Goal: Task Accomplishment & Management: Use online tool/utility

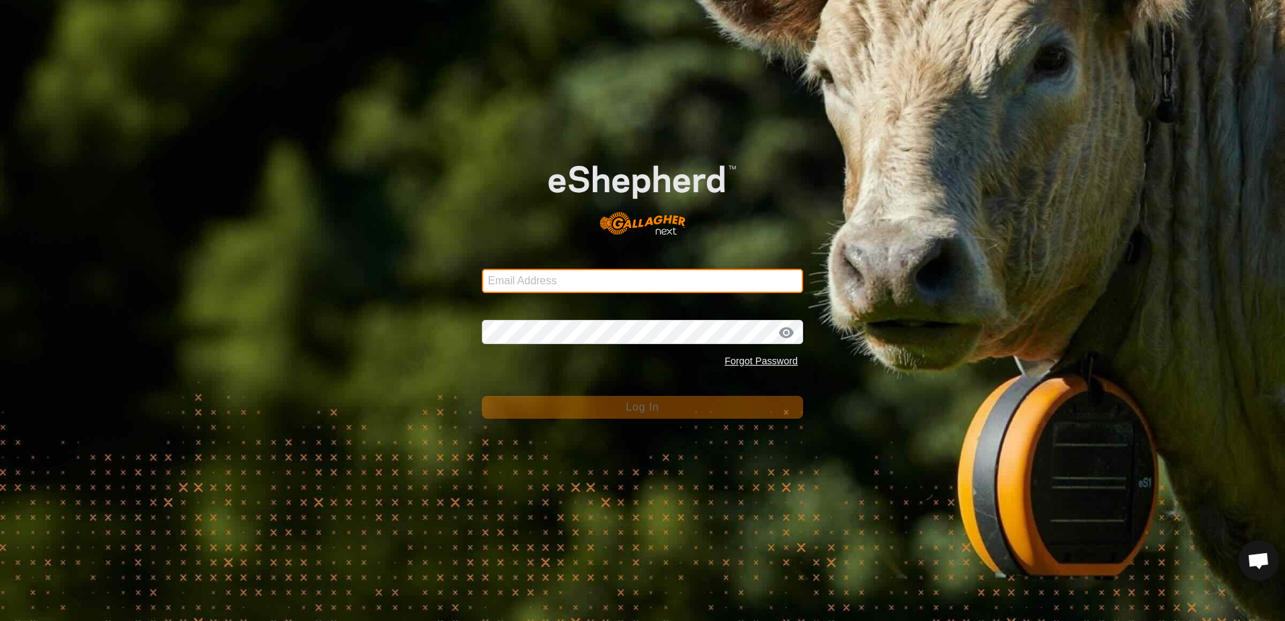
click at [515, 280] on input "Email Address" at bounding box center [642, 281] width 321 height 24
type input "[EMAIL_ADDRESS][DOMAIN_NAME]"
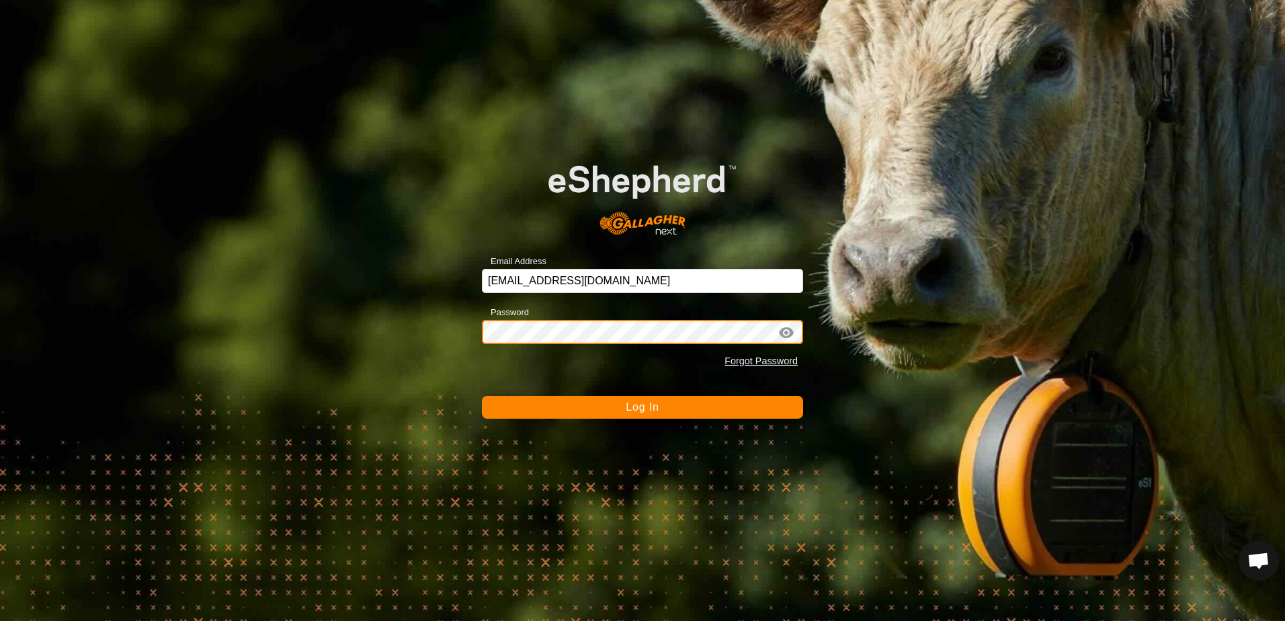
click at [482, 396] on button "Log In" at bounding box center [642, 407] width 321 height 23
click at [612, 411] on button "Log In" at bounding box center [642, 407] width 321 height 23
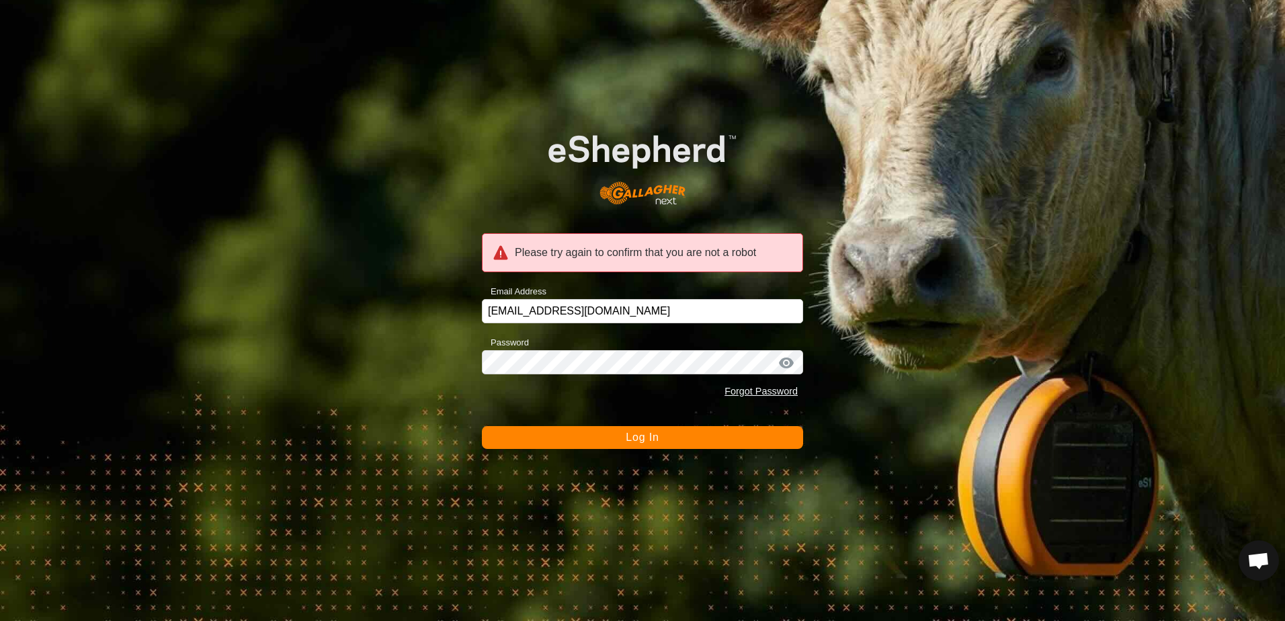
drag, startPoint x: 789, startPoint y: 362, endPoint x: 780, endPoint y: 369, distance: 11.6
click at [788, 363] on div at bounding box center [786, 362] width 20 height 13
click at [673, 438] on button "Log In" at bounding box center [642, 437] width 321 height 23
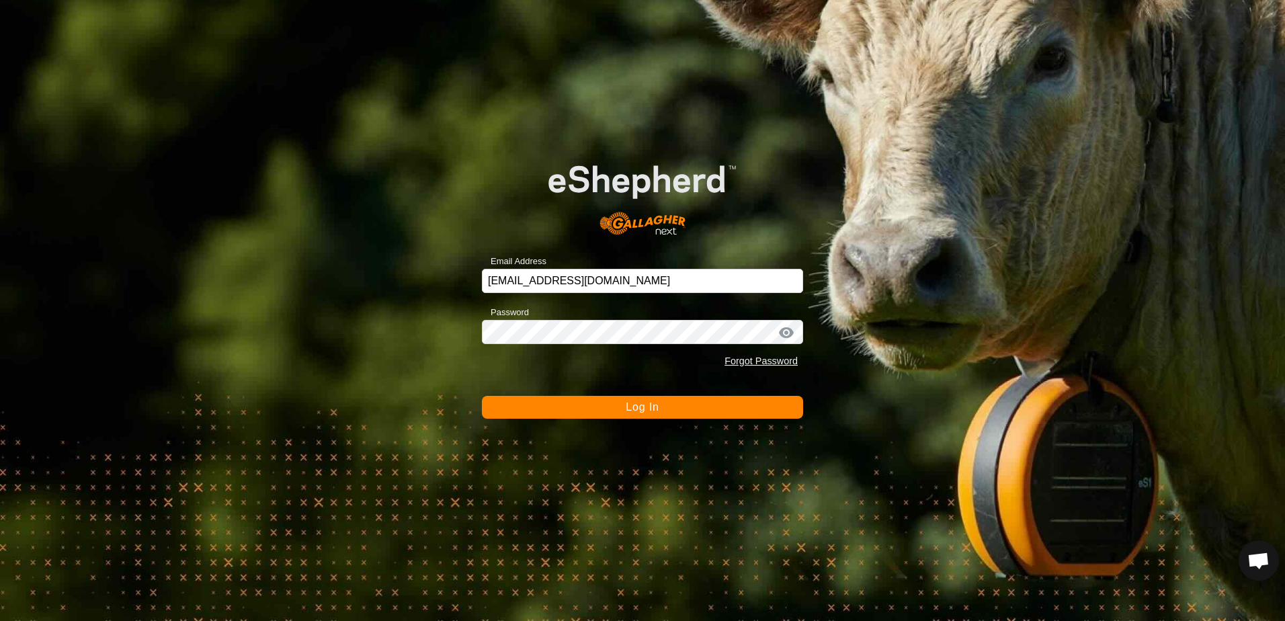
click at [642, 387] on form "Email Address echoy4@gmail.com Password Forgot Password Log In" at bounding box center [642, 278] width 321 height 280
drag, startPoint x: 642, startPoint y: 387, endPoint x: 640, endPoint y: 405, distance: 18.3
click at [640, 405] on span "Log In" at bounding box center [642, 406] width 33 height 11
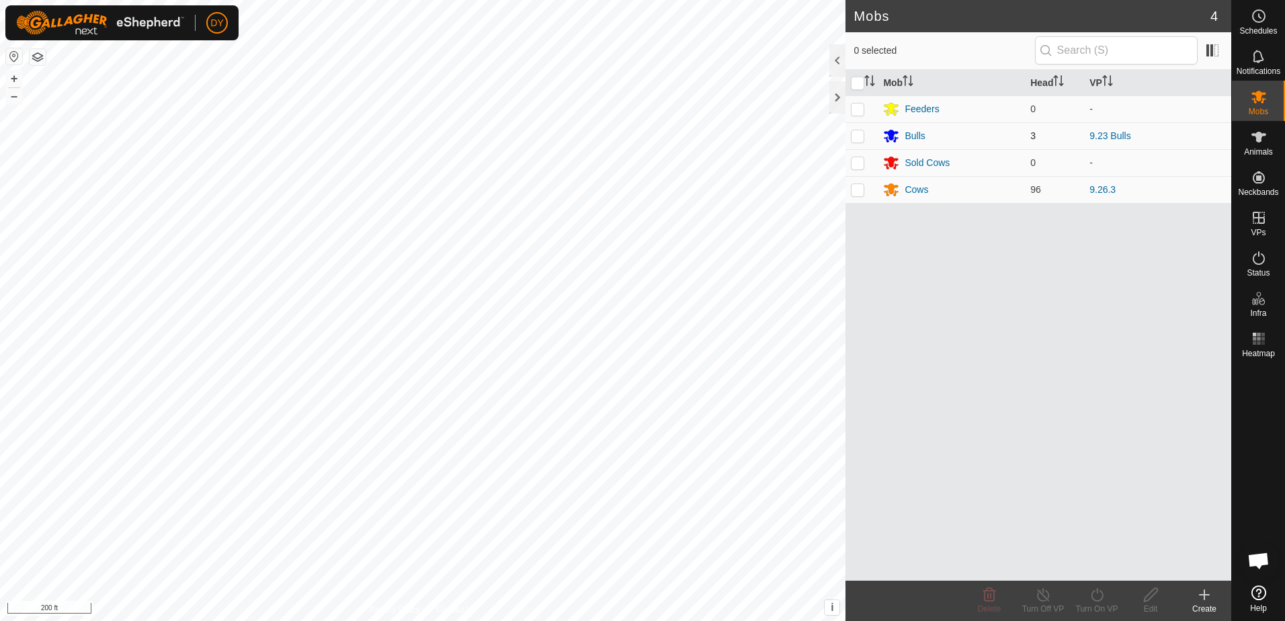
click at [856, 135] on p-checkbox at bounding box center [857, 135] width 13 height 11
checkbox input "true"
click at [1101, 602] on icon at bounding box center [1097, 595] width 17 height 16
click at [1105, 565] on link "Now" at bounding box center [1137, 565] width 133 height 27
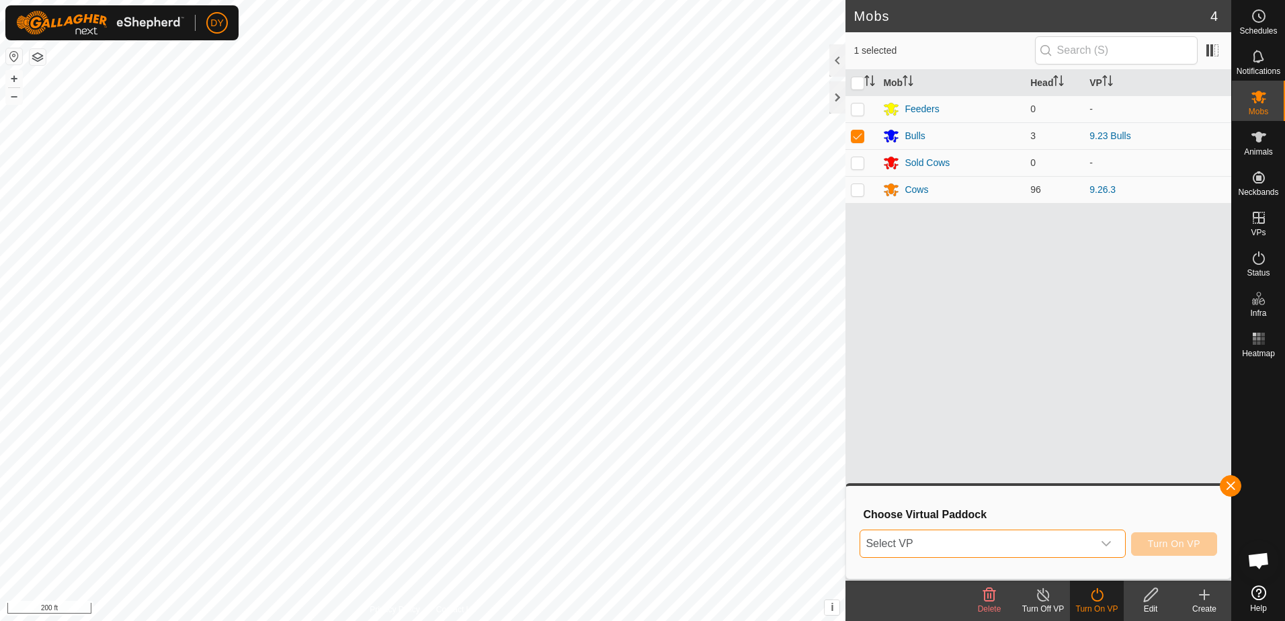
click at [932, 541] on span "Select VP" at bounding box center [976, 543] width 232 height 27
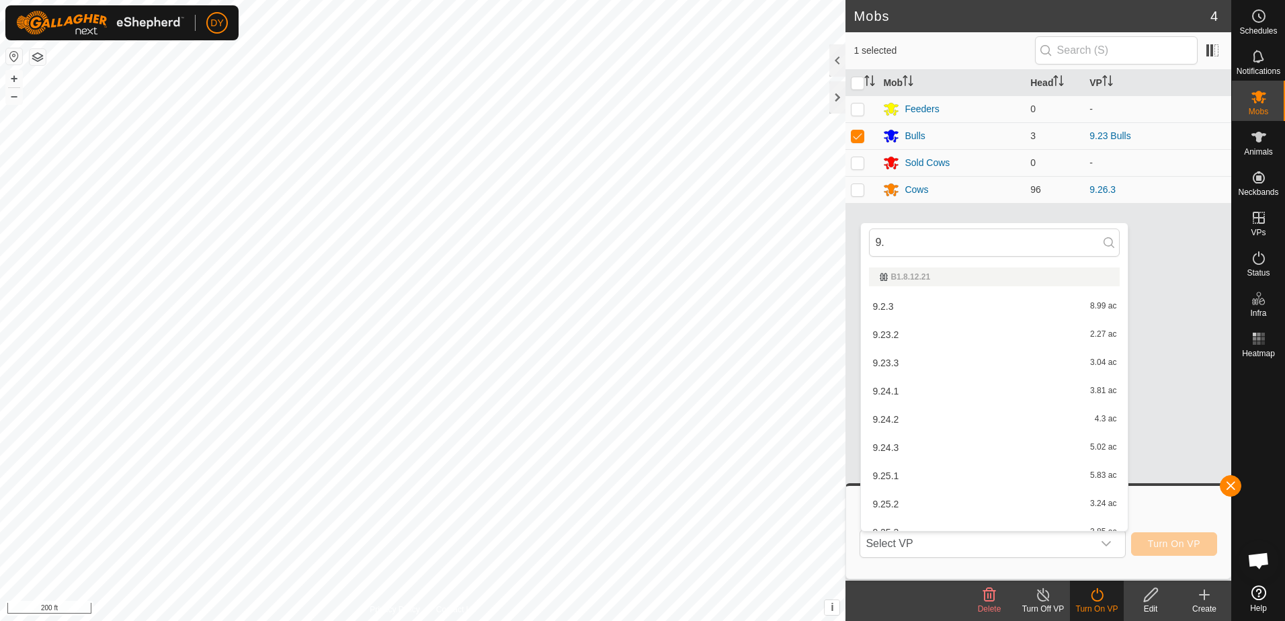
type input "9"
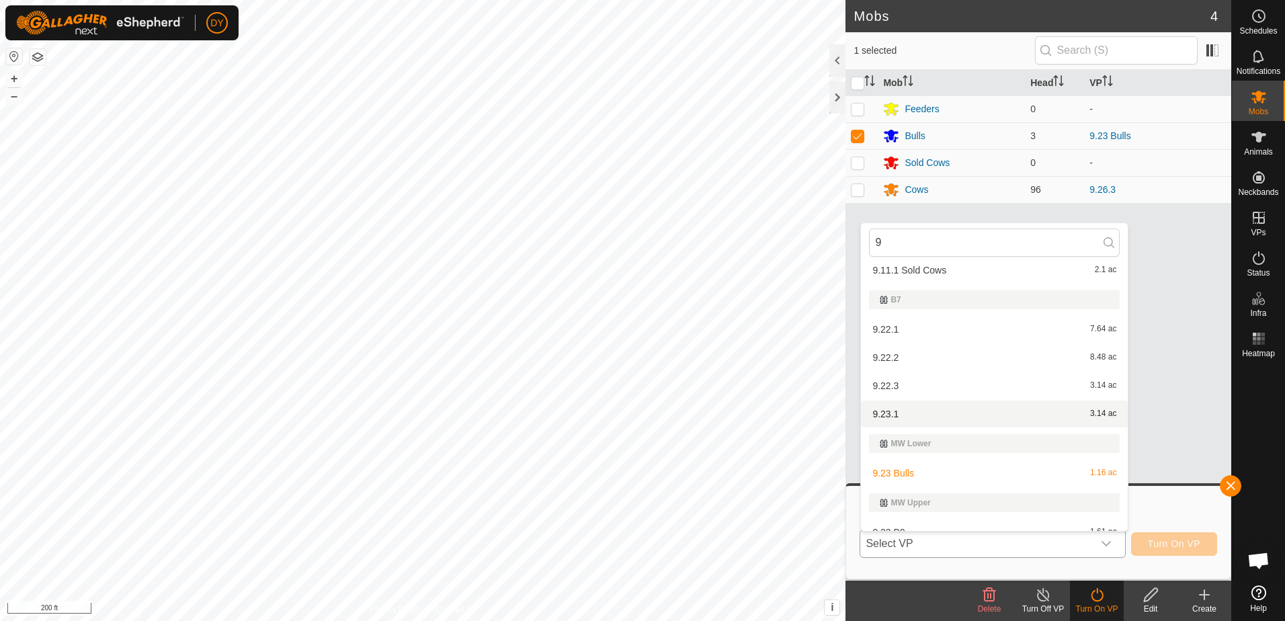
scroll to position [477, 0]
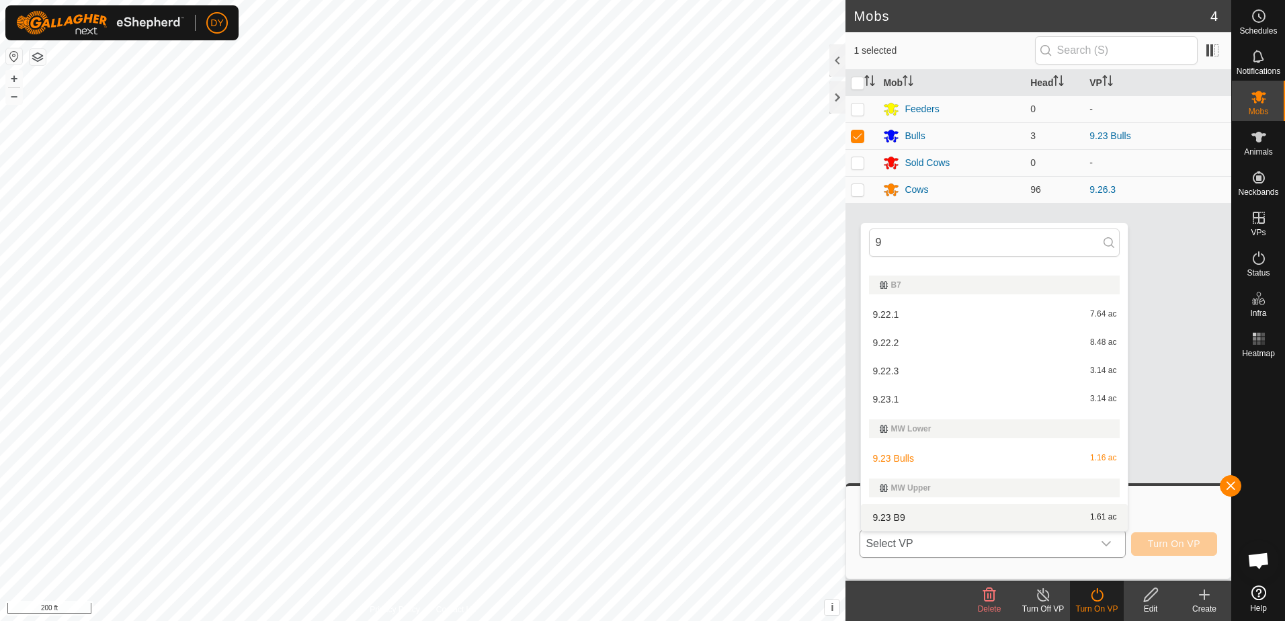
type input "9"
click at [905, 516] on li "9.23 B9 1.61 ac" at bounding box center [994, 517] width 267 height 27
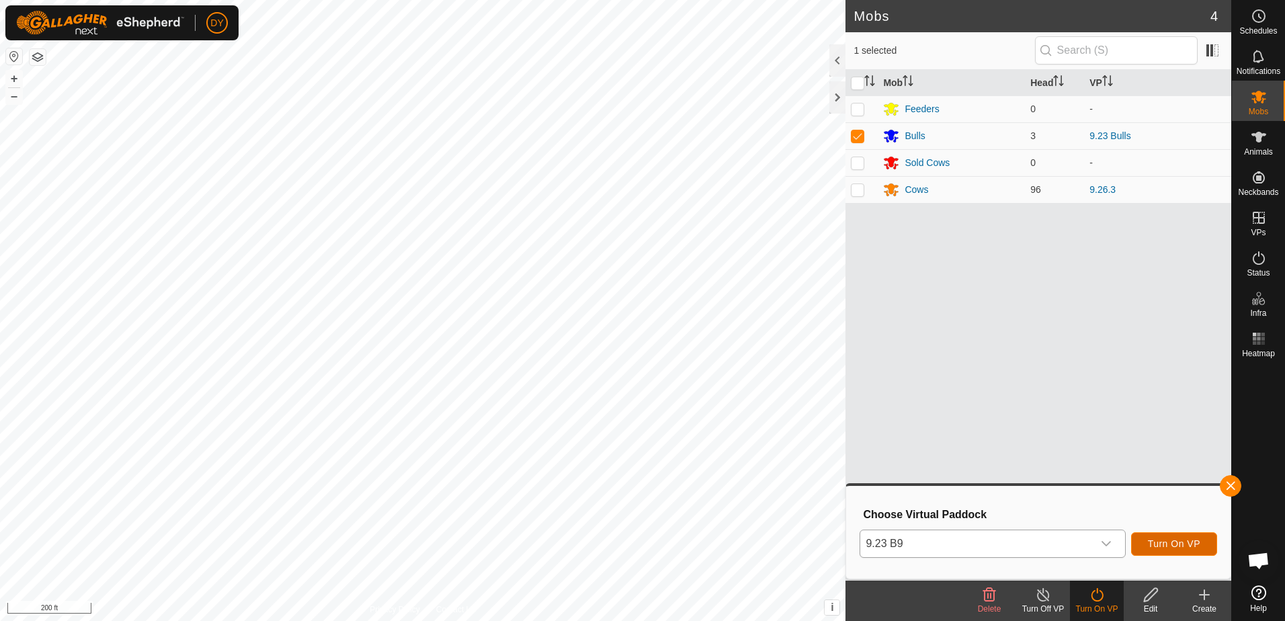
click at [1183, 543] on span "Turn On VP" at bounding box center [1174, 543] width 52 height 11
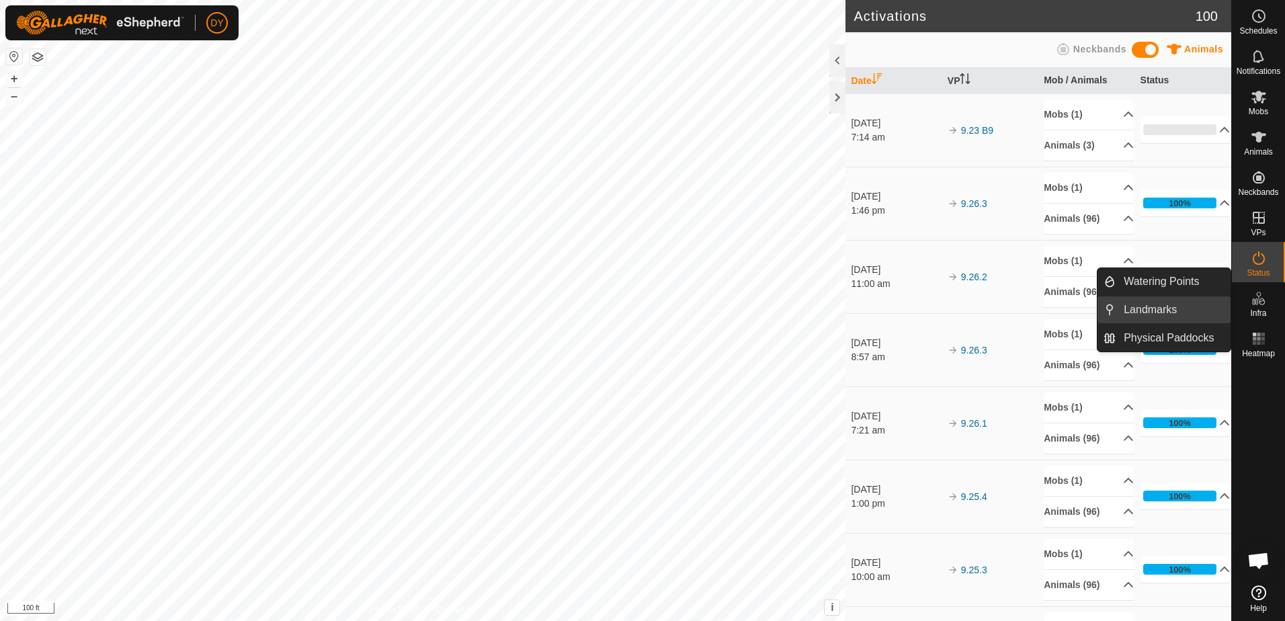
click at [1183, 312] on link "Landmarks" at bounding box center [1173, 309] width 115 height 27
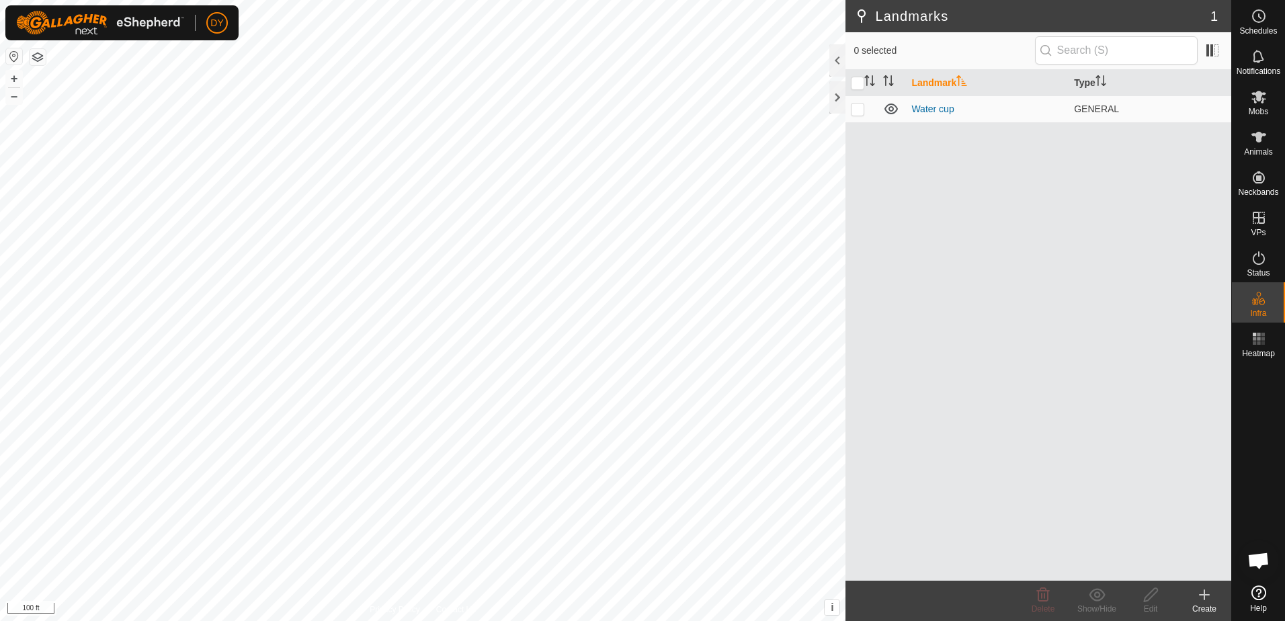
click at [1208, 593] on icon at bounding box center [1204, 595] width 16 height 16
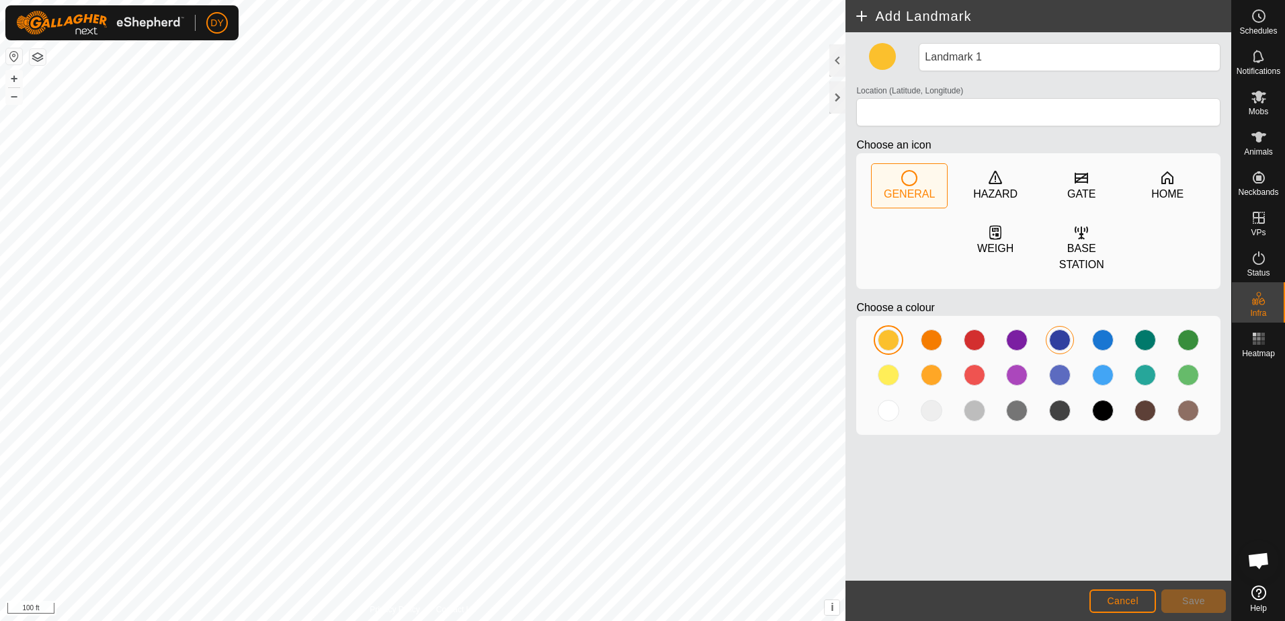
click at [1057, 329] on div at bounding box center [1060, 340] width 22 height 22
type input "43.352798, -90.018566"
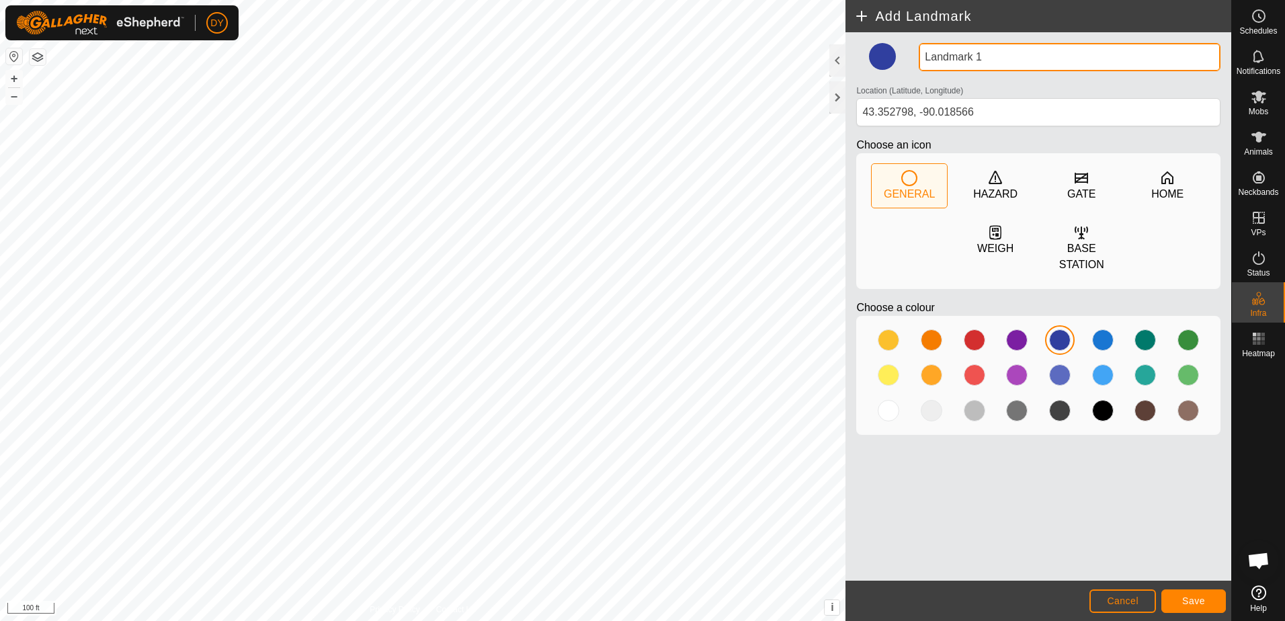
drag, startPoint x: 991, startPoint y: 55, endPoint x: 902, endPoint y: 57, distance: 88.7
click at [902, 57] on div "Landmark 1 Location (Latitude, Longitude) 43.352798, -90.018566 Choose an icon …" at bounding box center [1038, 244] width 375 height 403
type input "Cup"
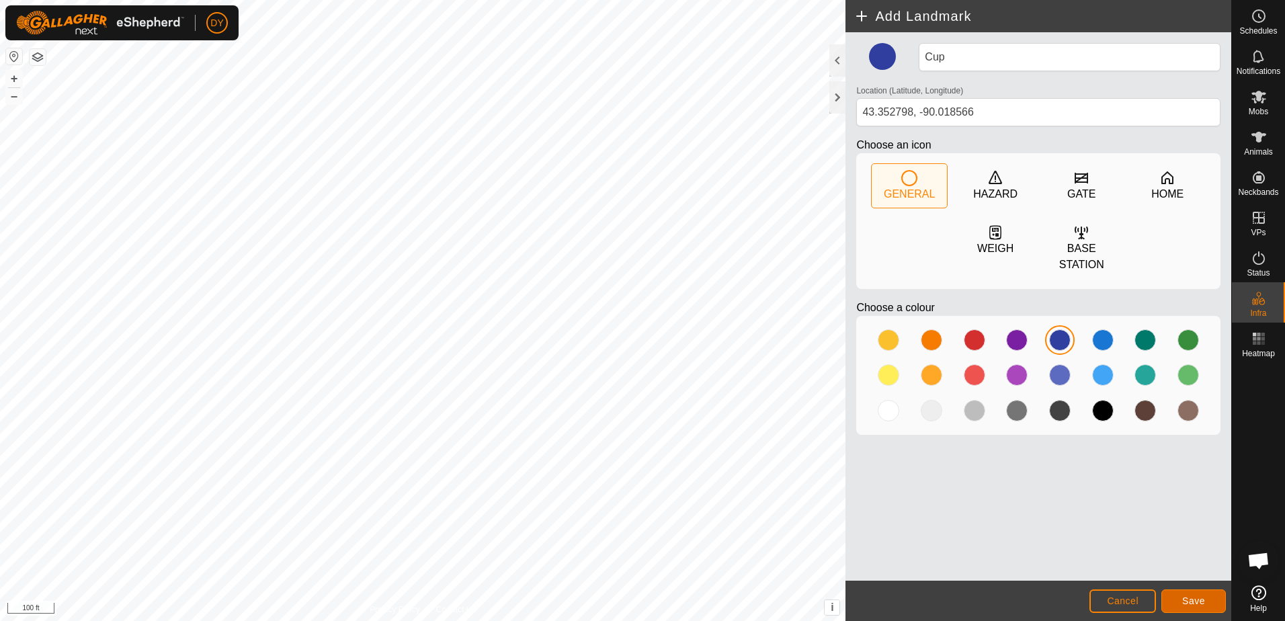
click at [1205, 599] on button "Save" at bounding box center [1193, 601] width 65 height 24
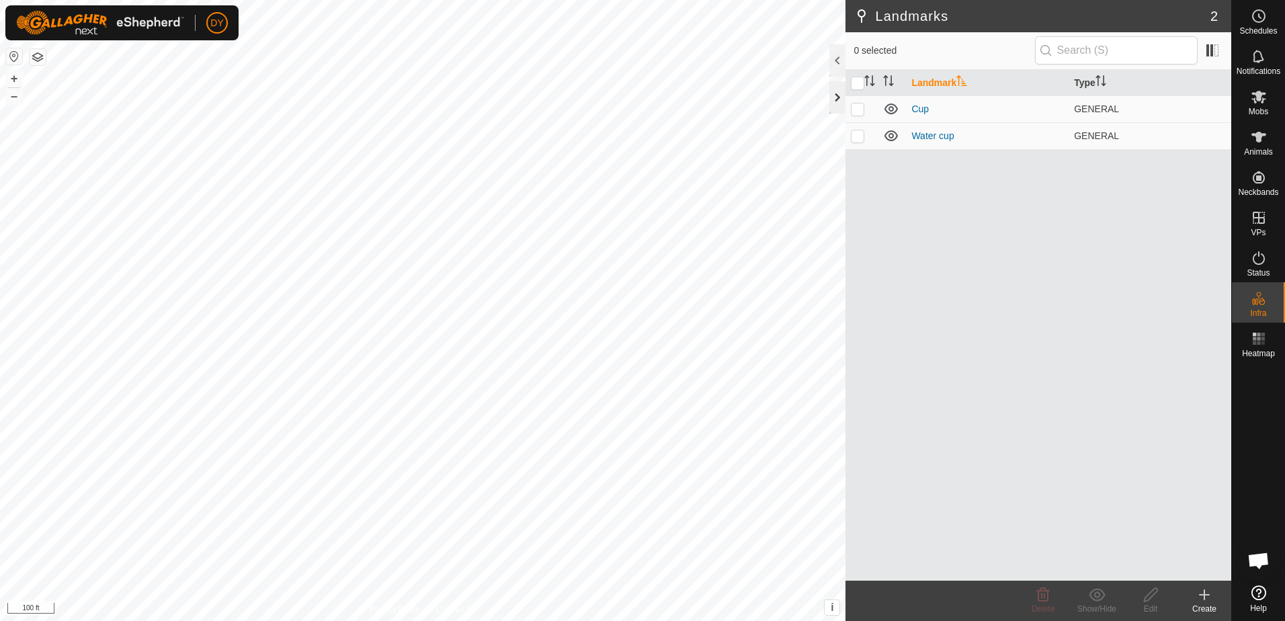
click at [834, 99] on div at bounding box center [837, 97] width 16 height 32
